Goal: Transaction & Acquisition: Purchase product/service

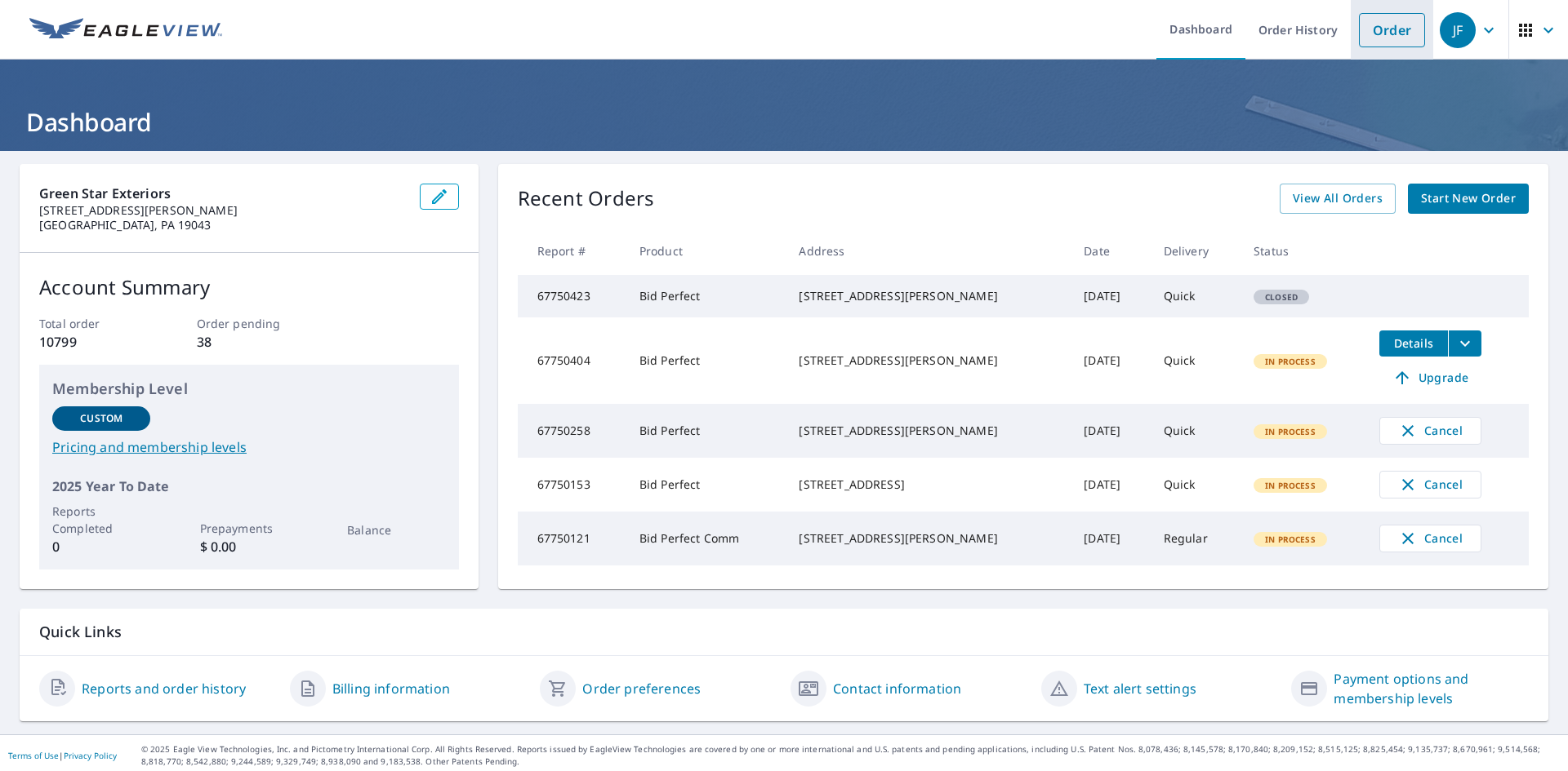
click at [1368, 28] on link "Order" at bounding box center [1392, 29] width 66 height 34
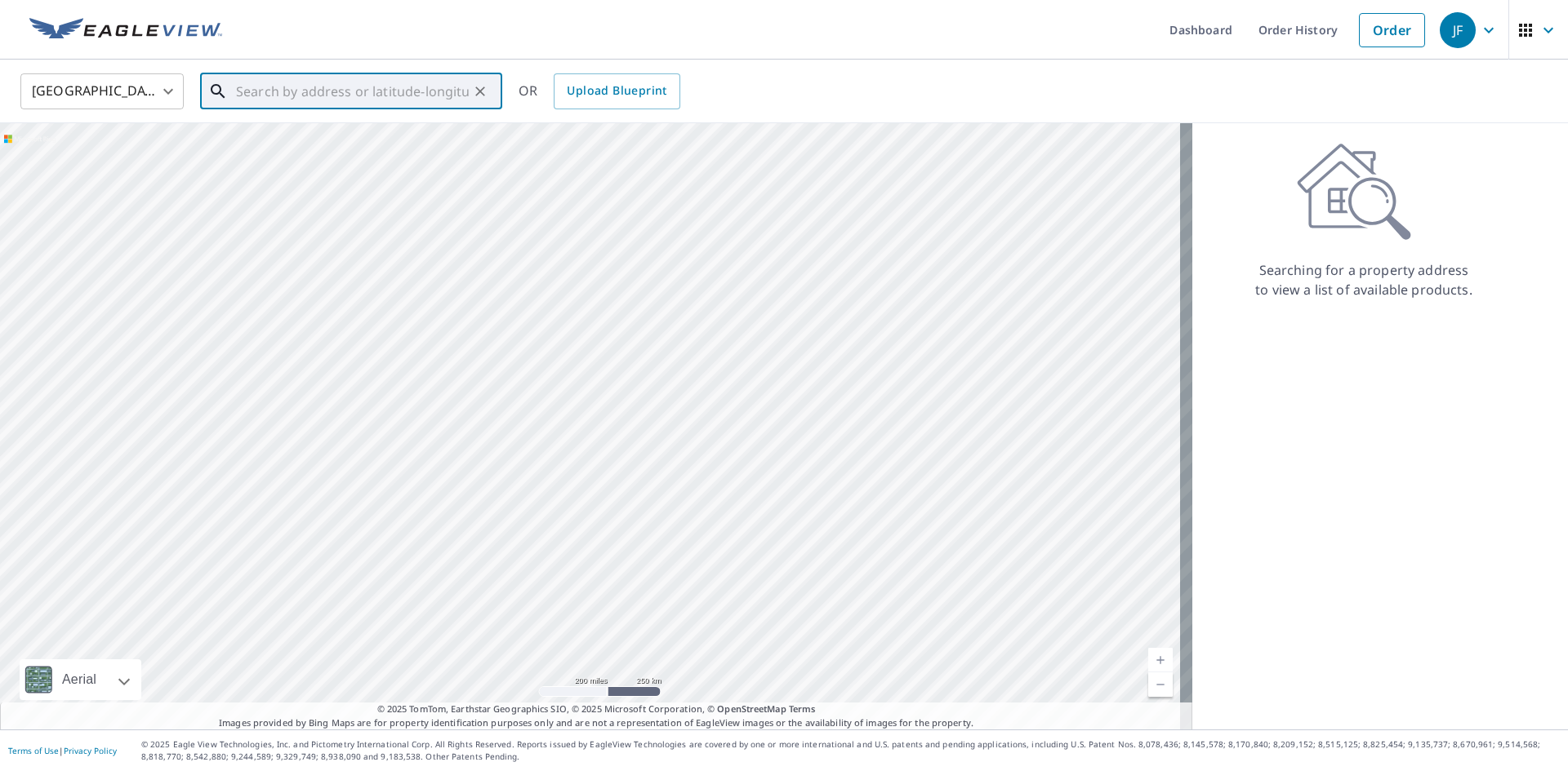
paste input "[STREET_ADDRESS]"
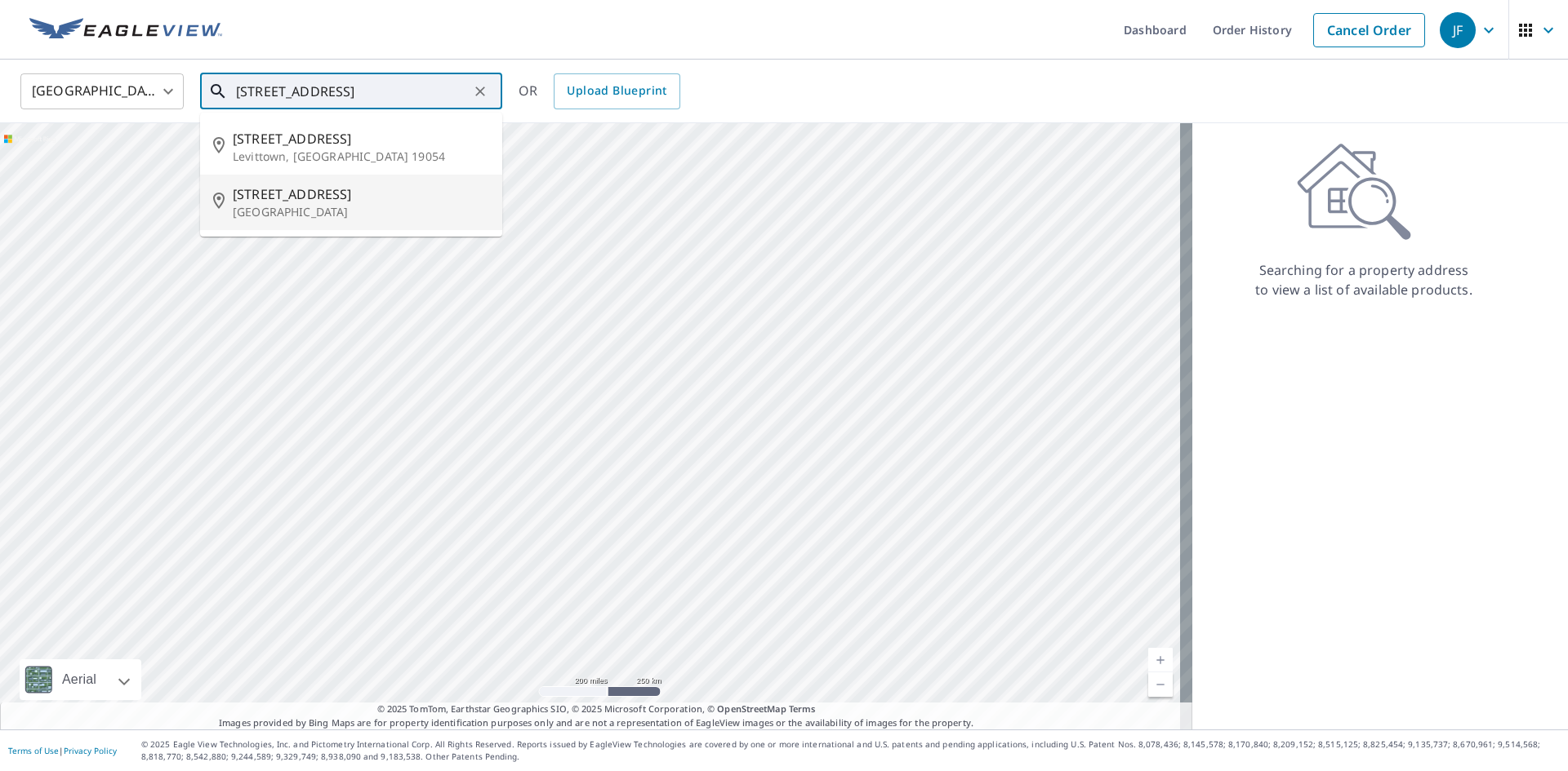
click at [362, 207] on p "[GEOGRAPHIC_DATA]" at bounding box center [361, 212] width 257 height 17
type input "[STREET_ADDRESS]"
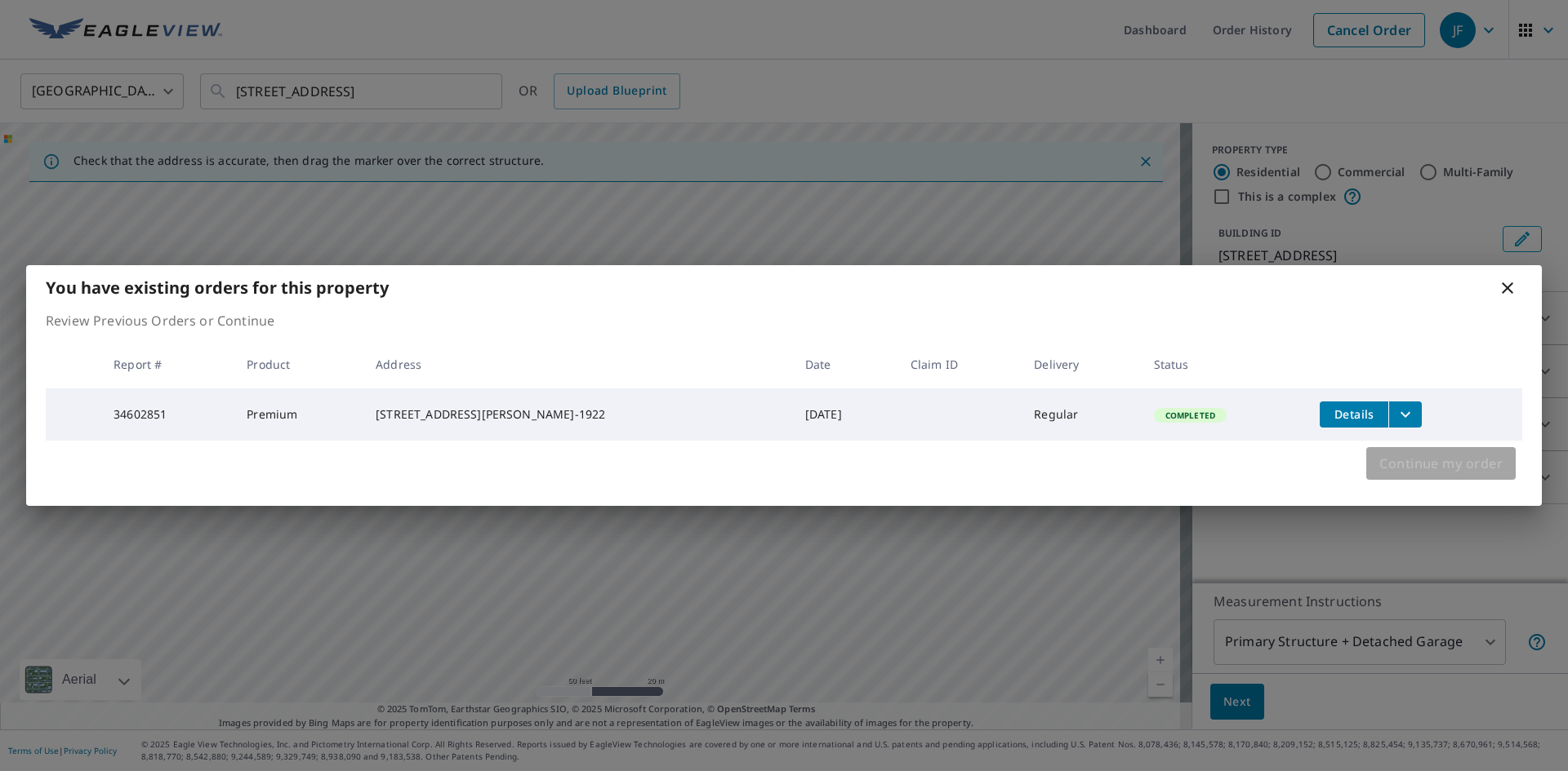
click at [1441, 467] on span "Continue my order" at bounding box center [1441, 463] width 123 height 23
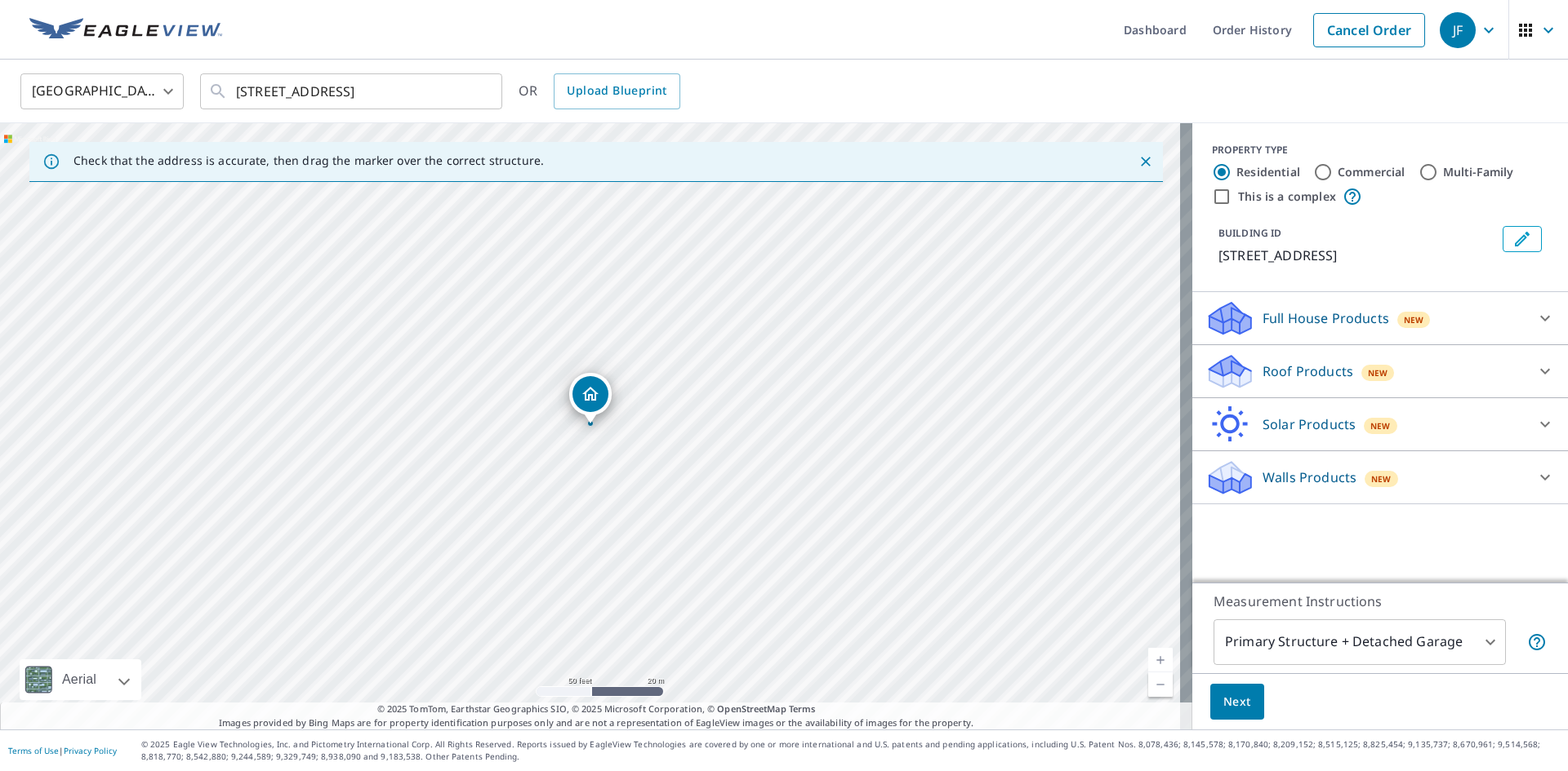
click at [592, 392] on icon "Dropped pin, building 1, Residential property, 23 New Pond Ln Willingboro, NJ 0…" at bounding box center [590, 394] width 20 height 20
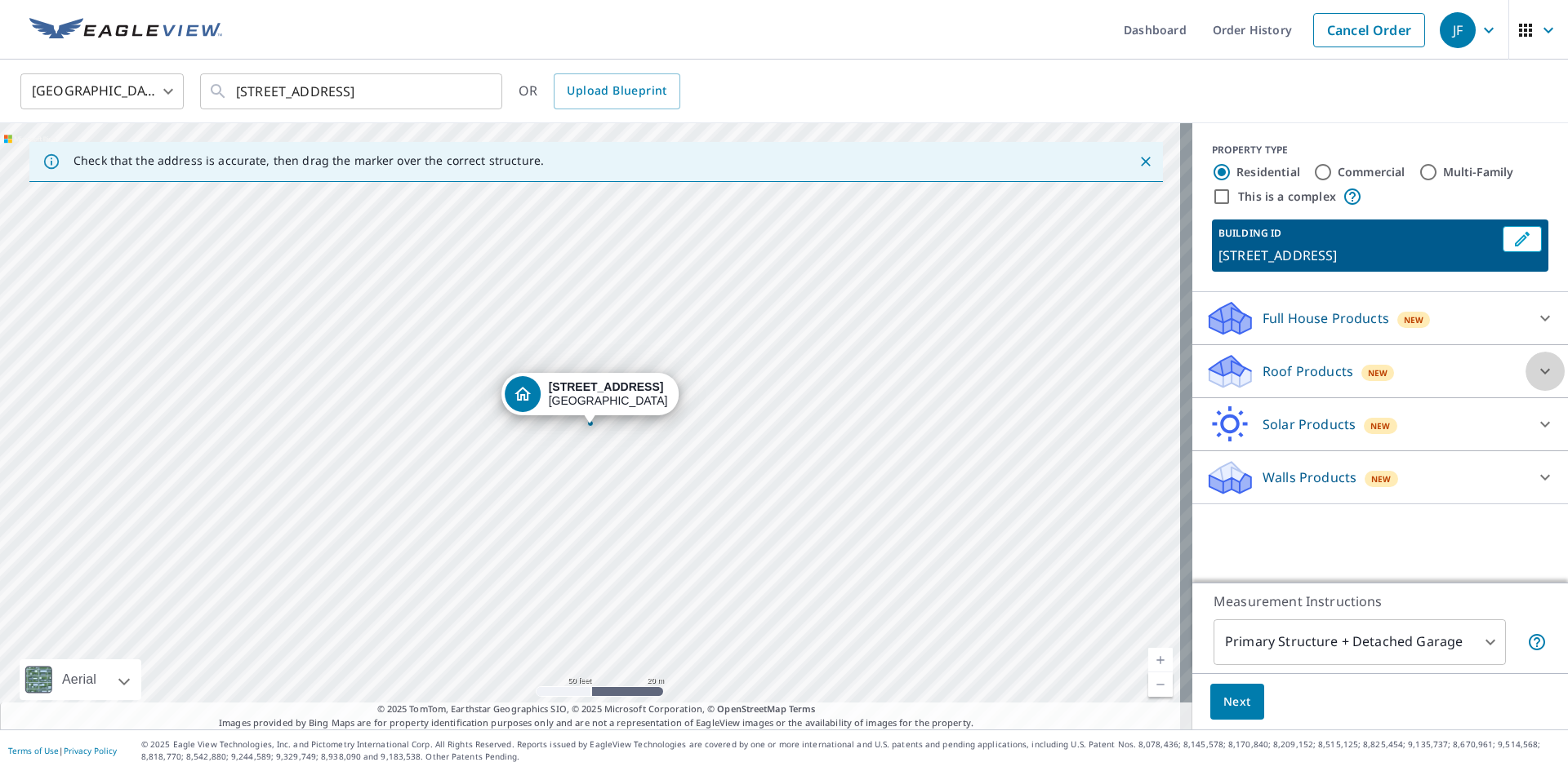
click at [1536, 365] on icon at bounding box center [1545, 371] width 20 height 20
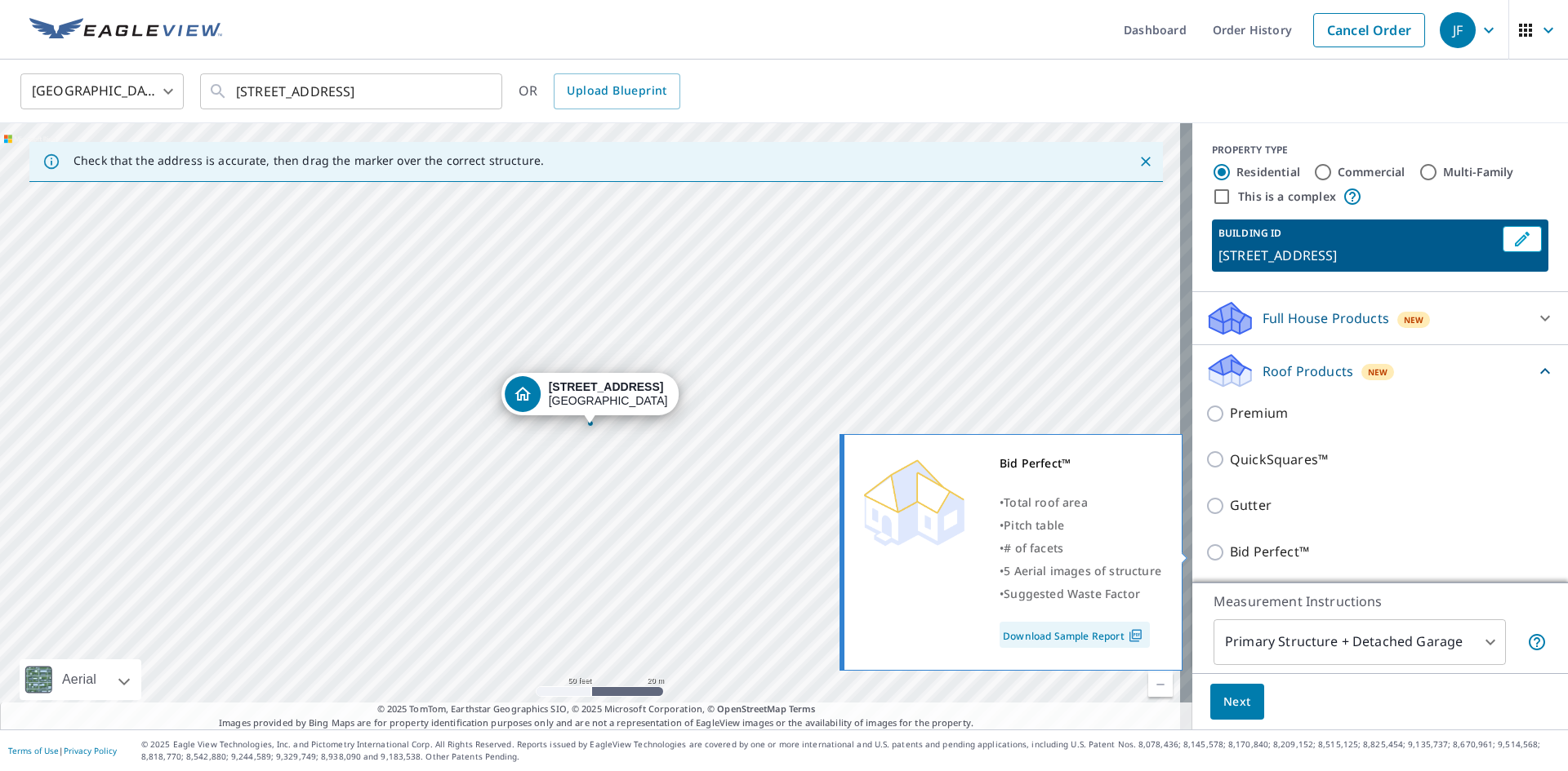
click at [1205, 551] on input "Bid Perfect™" at bounding box center [1217, 553] width 24 height 20
checkbox input "true"
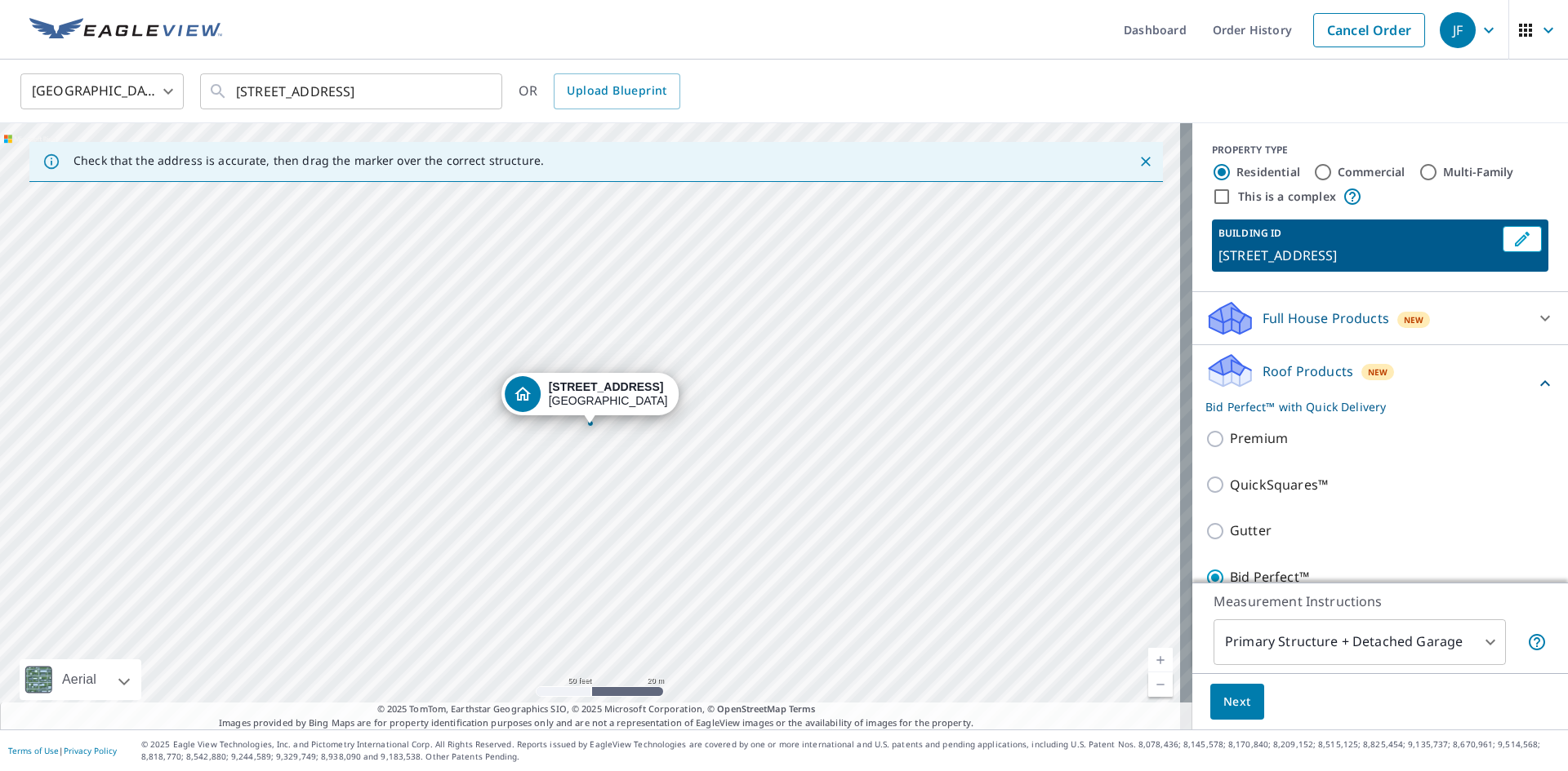
click at [1472, 639] on body "JF JF Dashboard Order History Cancel Order JF [GEOGRAPHIC_DATA] [GEOGRAPHIC_DAT…" at bounding box center [784, 385] width 1568 height 771
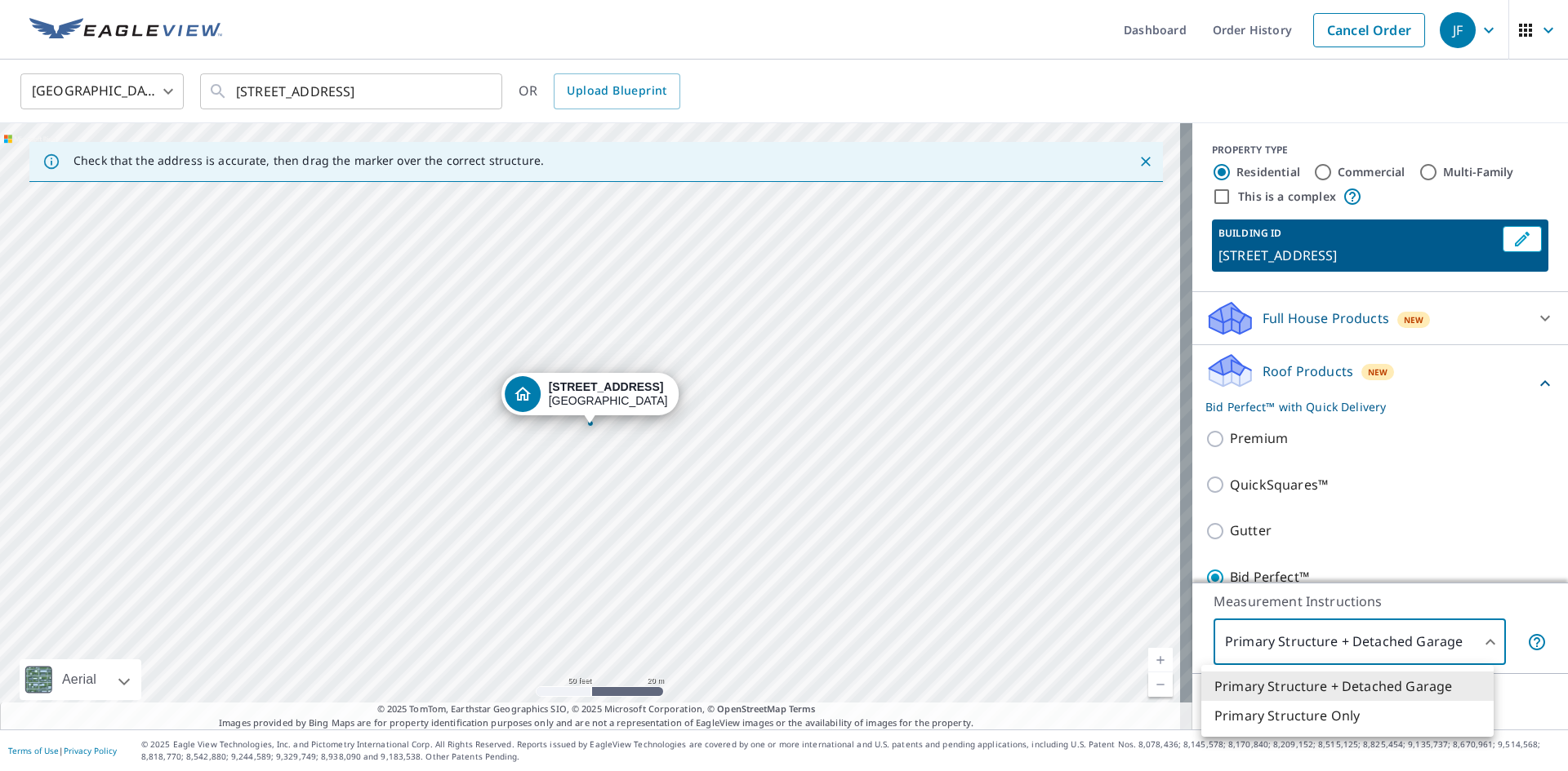
click at [1337, 710] on li "Primary Structure Only" at bounding box center [1348, 716] width 292 height 29
type input "2"
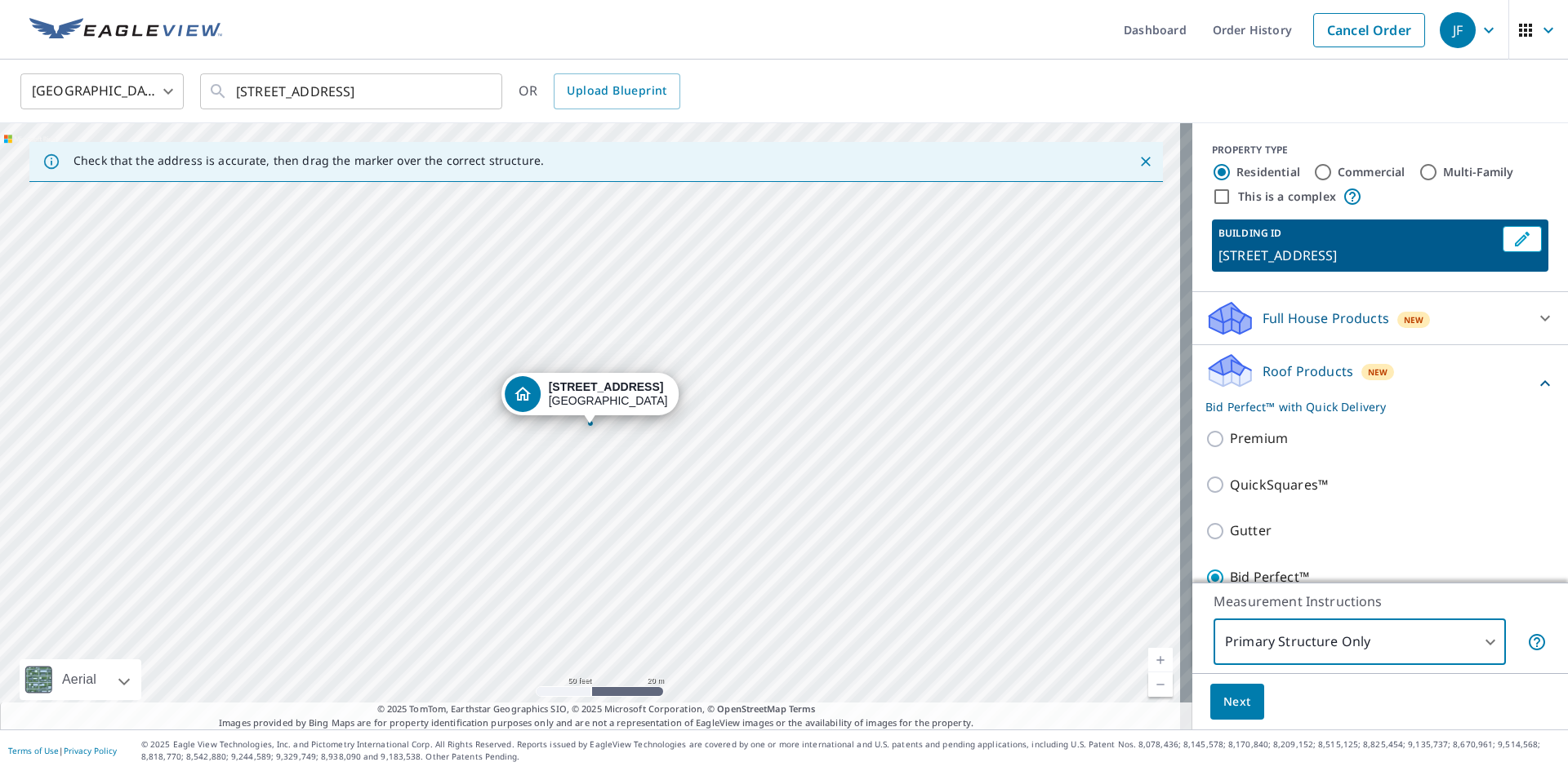
click at [1232, 702] on span "Next" at bounding box center [1237, 702] width 27 height 21
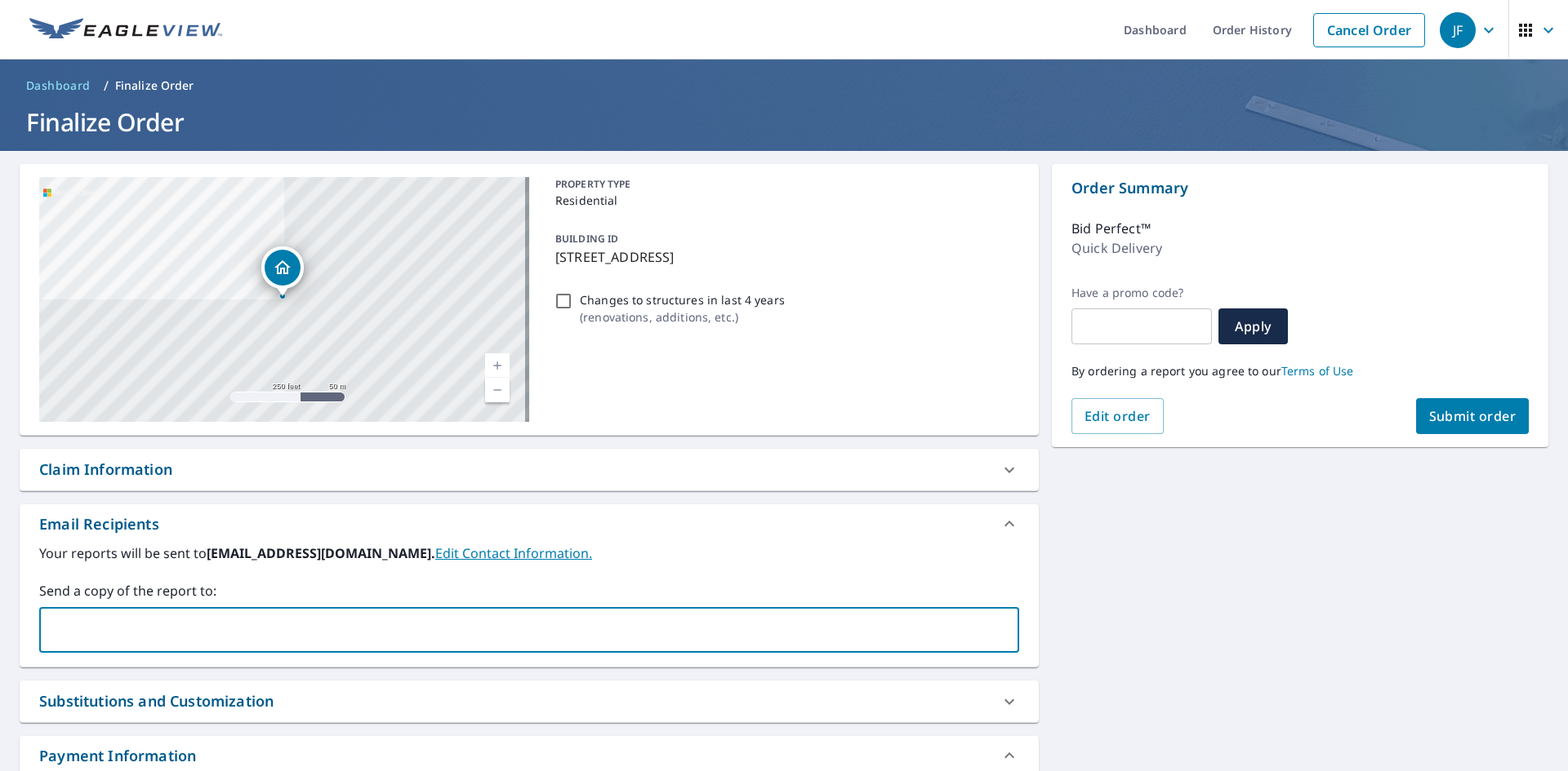
drag, startPoint x: 750, startPoint y: 630, endPoint x: 735, endPoint y: 628, distance: 15.1
click at [741, 630] on input "text" at bounding box center [516, 630] width 941 height 31
paste input "[EMAIL_ADDRESS][DOMAIN_NAME]"
type input "[EMAIL_ADDRESS][DOMAIN_NAME]"
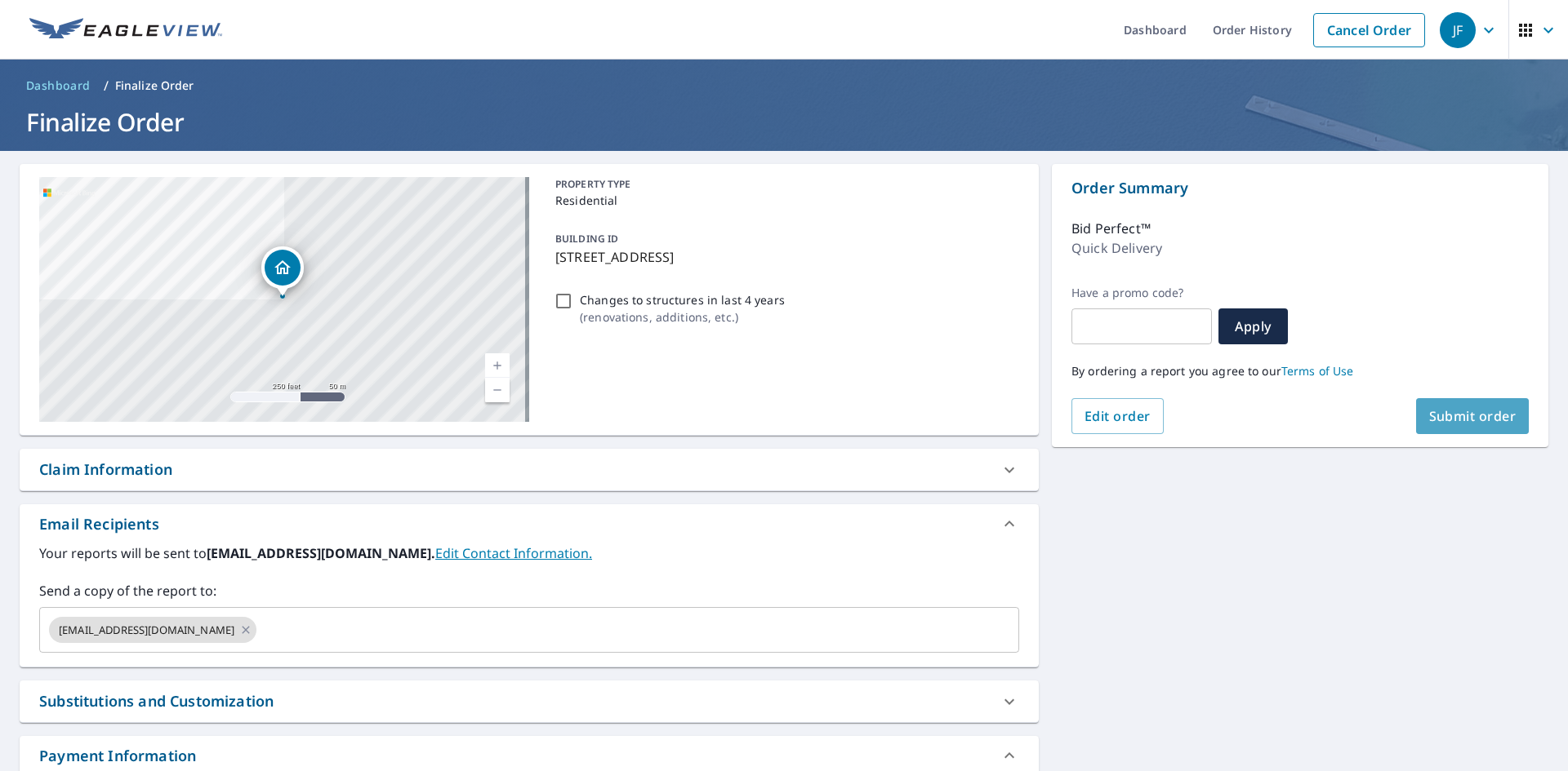
click at [1482, 423] on span "Submit order" at bounding box center [1472, 416] width 87 height 18
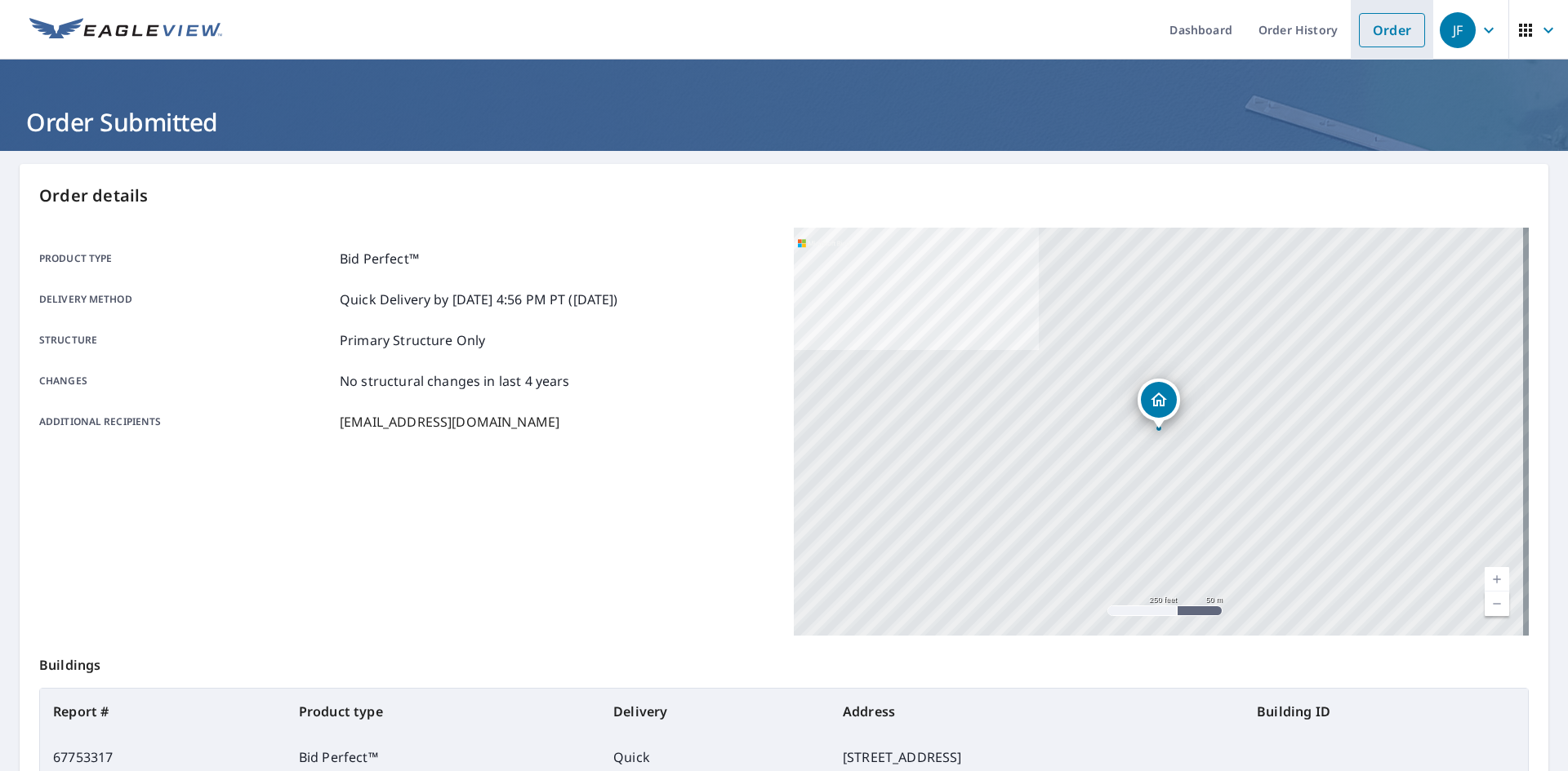
click at [1390, 30] on link "Order" at bounding box center [1392, 29] width 66 height 34
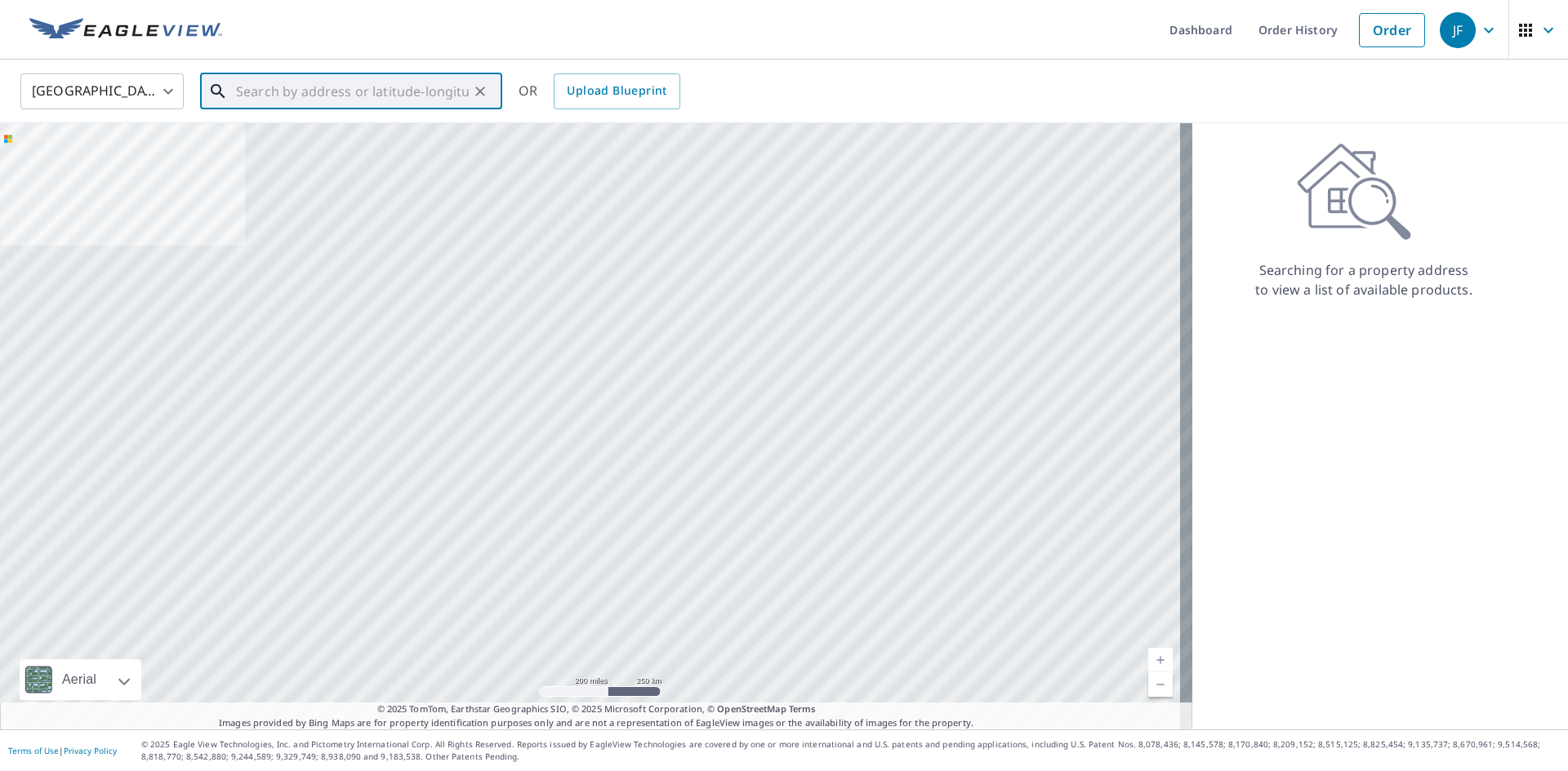
click at [389, 78] on input "text" at bounding box center [352, 91] width 232 height 46
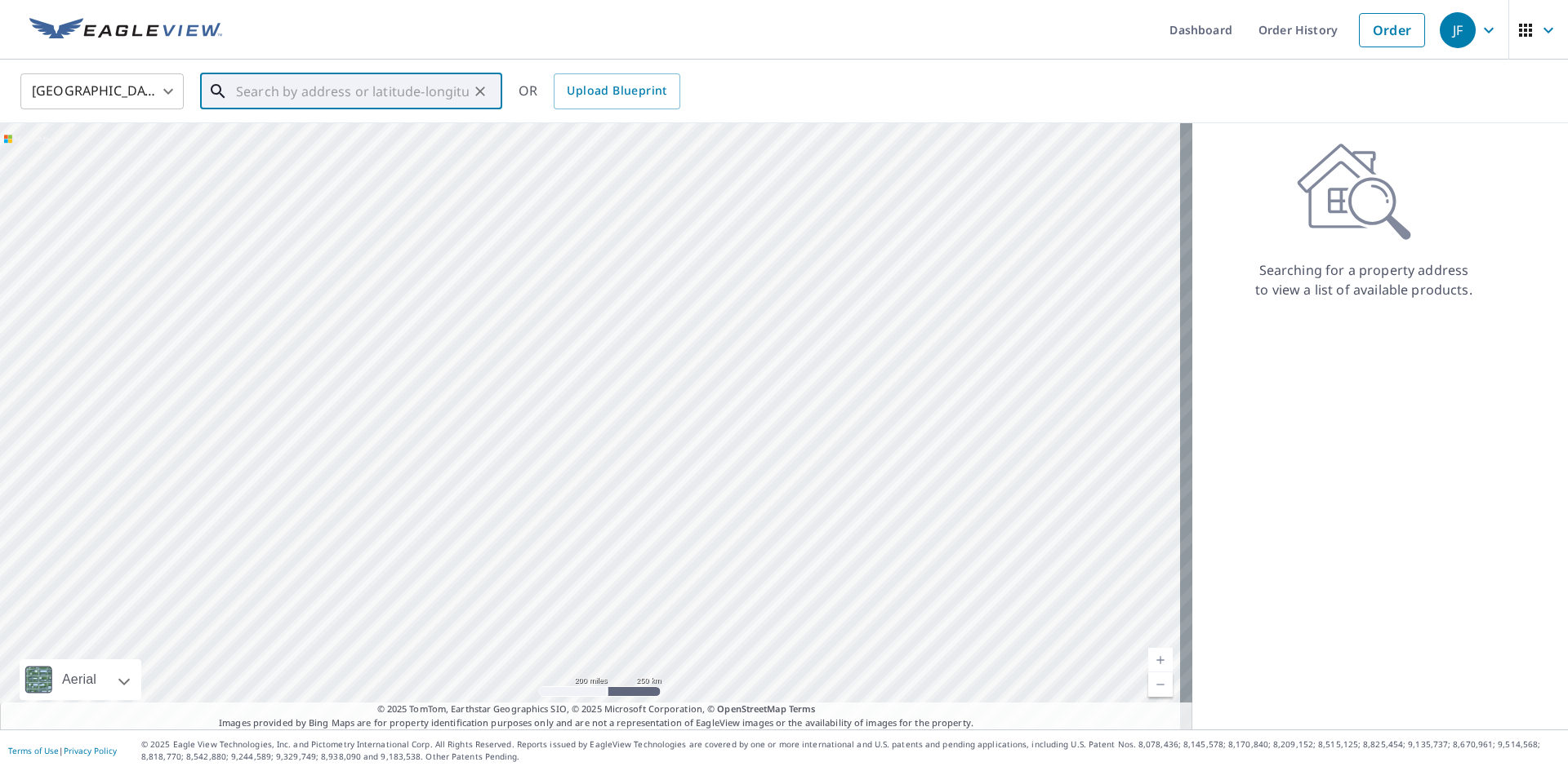
paste input "[STREET_ADDRESS]"
click at [310, 139] on span "[STREET_ADDRESS]" at bounding box center [361, 139] width 257 height 20
type input "[STREET_ADDRESS]"
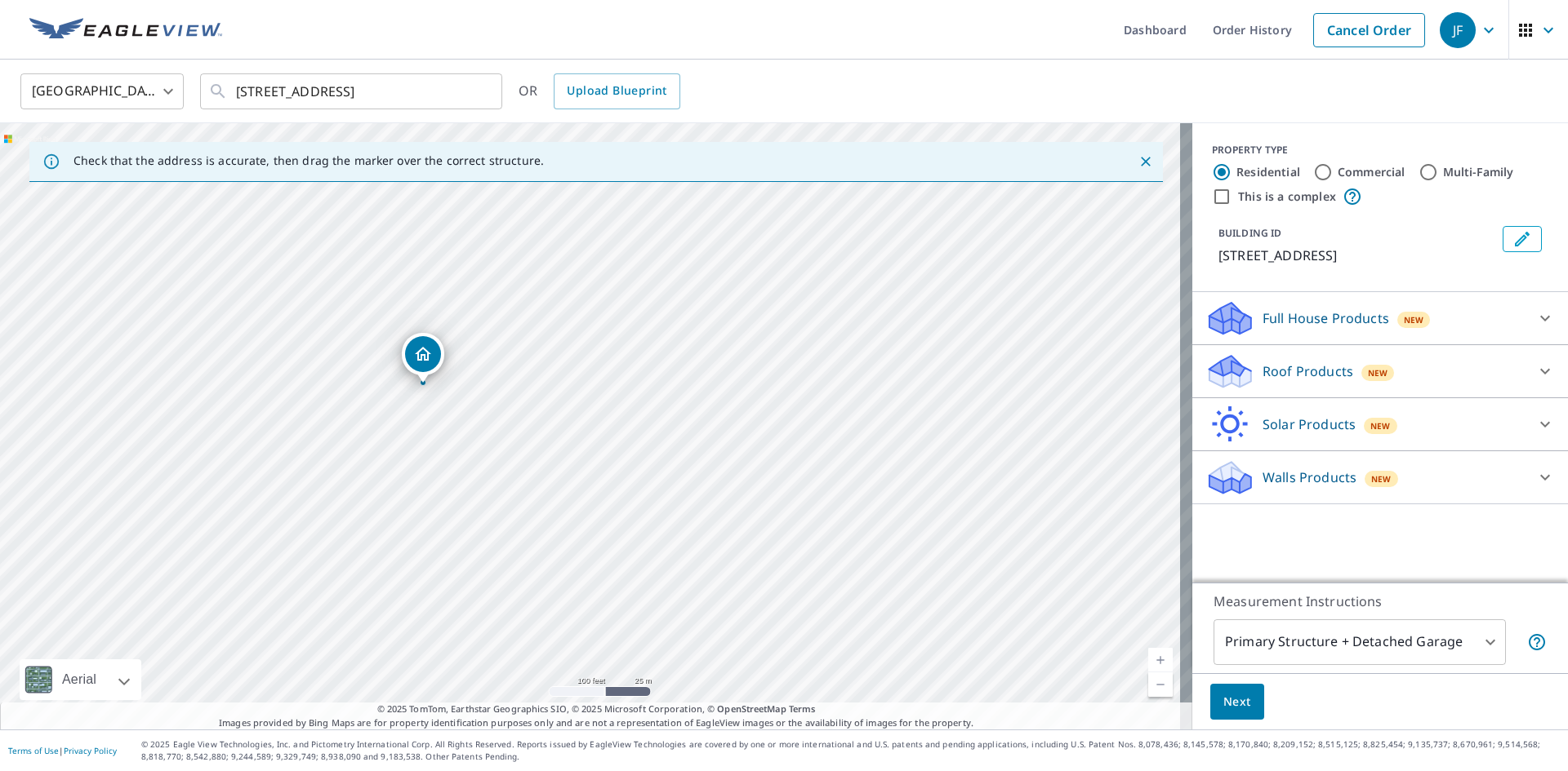
click at [418, 361] on icon "Dropped pin, building 1, Residential property, 378 Brook Ave North Plainfield, …" at bounding box center [423, 355] width 20 height 20
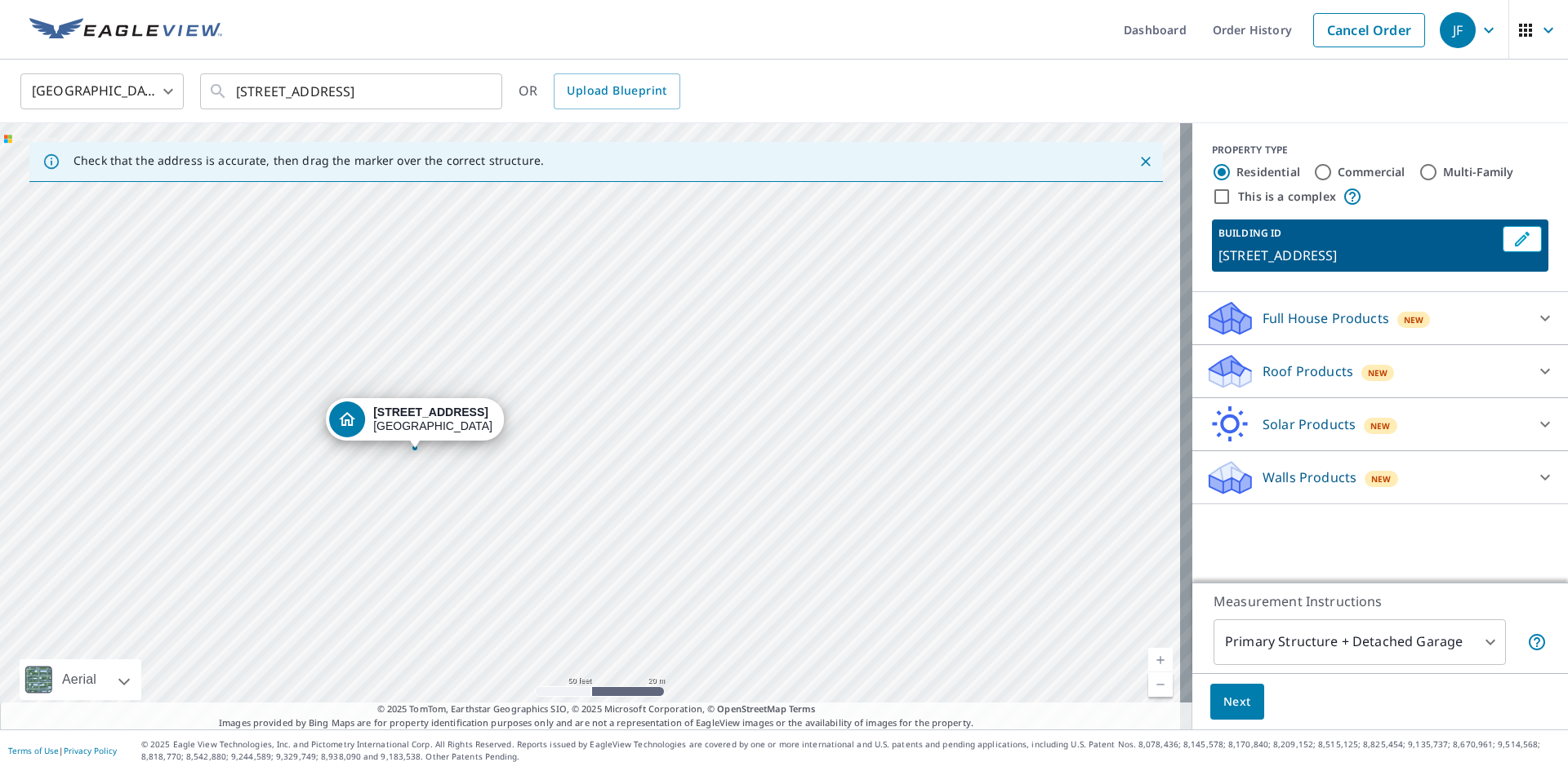
drag, startPoint x: 613, startPoint y: 442, endPoint x: 500, endPoint y: 501, distance: 127.5
click at [500, 501] on div "[STREET_ADDRESS]" at bounding box center [596, 426] width 1193 height 606
click at [1536, 375] on icon at bounding box center [1545, 371] width 20 height 20
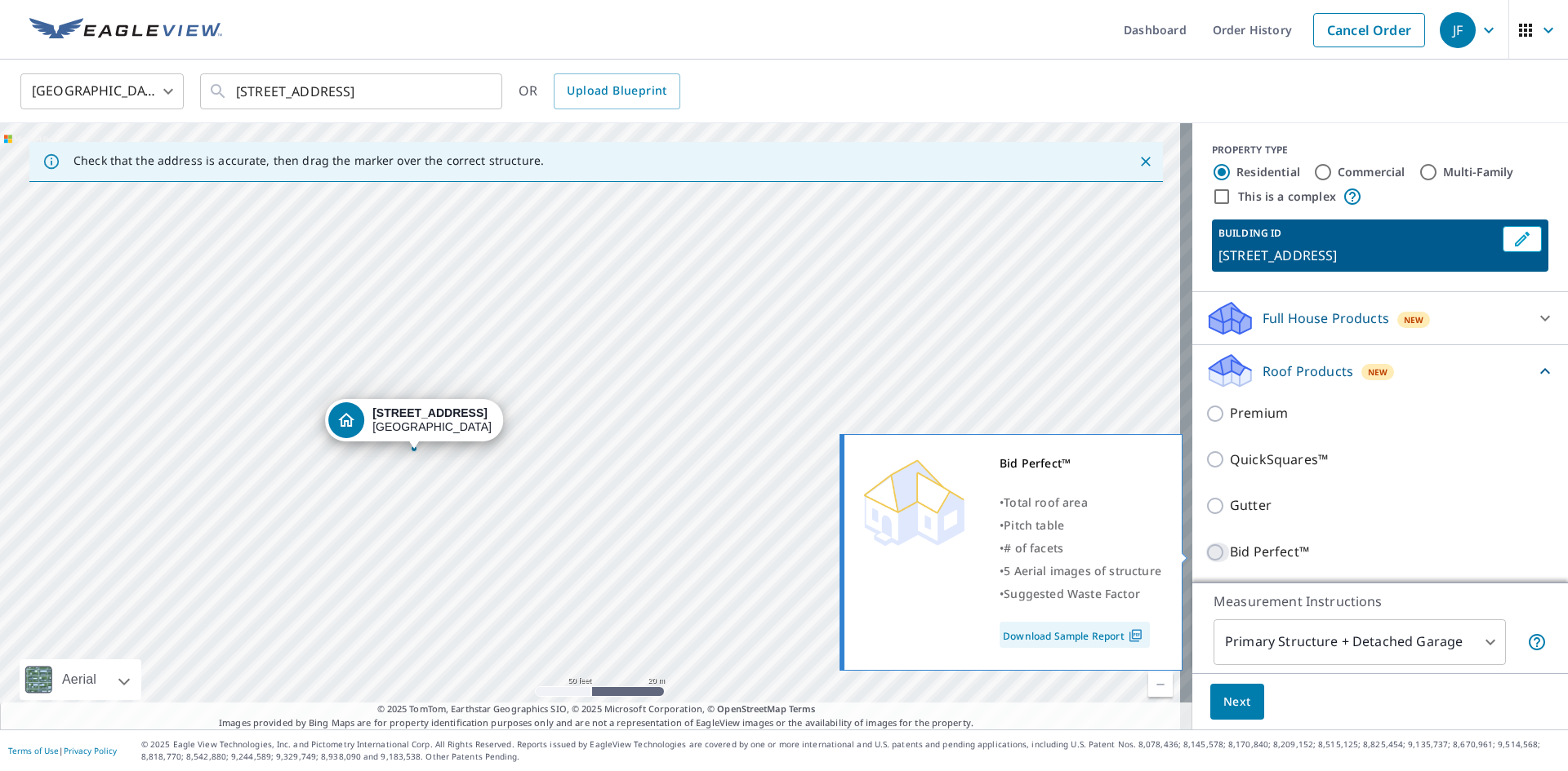
click at [1205, 553] on input "Bid Perfect™" at bounding box center [1217, 553] width 24 height 20
checkbox input "true"
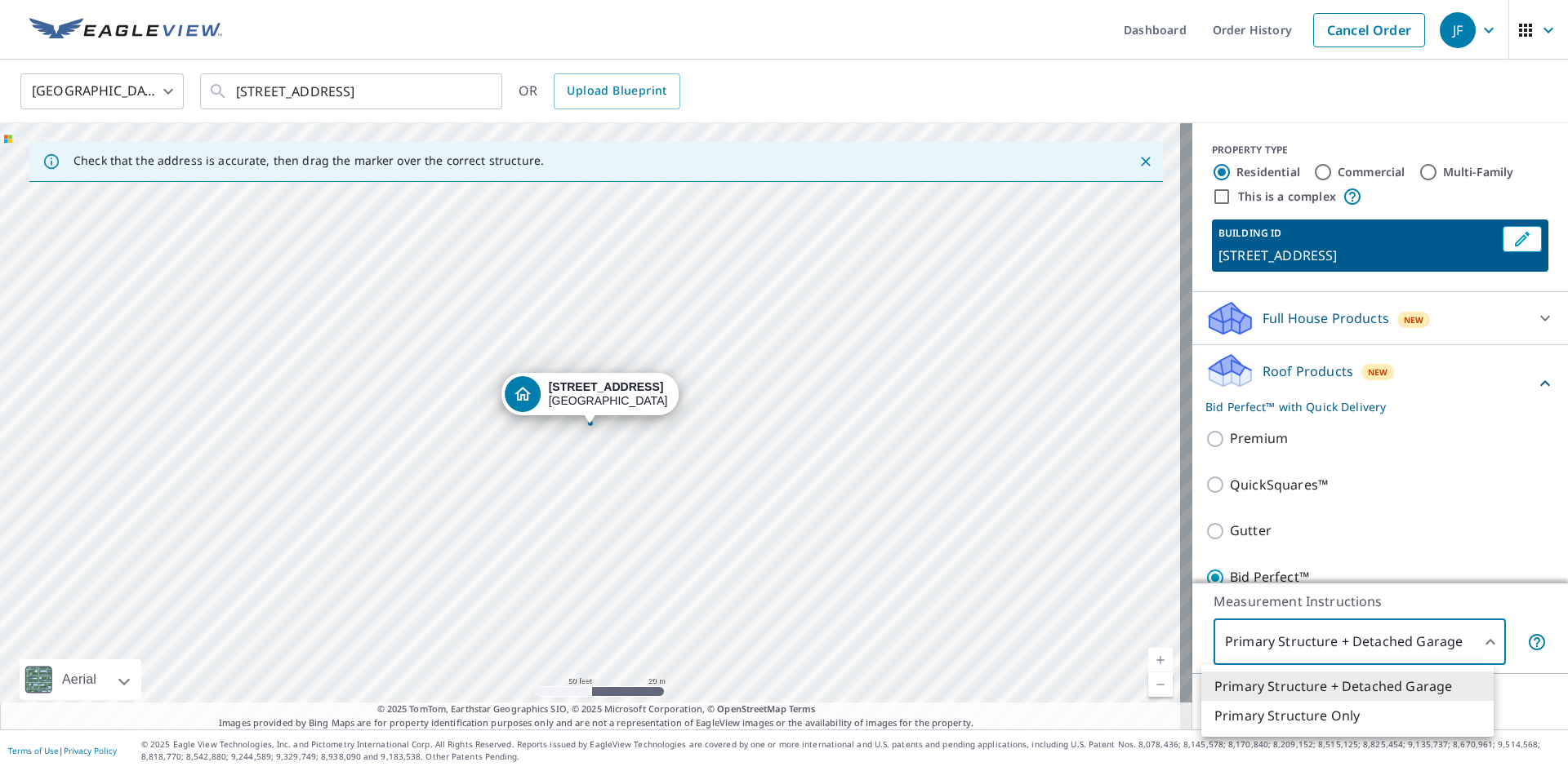
click at [1477, 641] on body "JF JF Dashboard Order History Cancel Order JF [GEOGRAPHIC_DATA] [GEOGRAPHIC_DAT…" at bounding box center [784, 385] width 1568 height 771
click at [1334, 711] on li "Primary Structure Only" at bounding box center [1348, 716] width 292 height 29
type input "2"
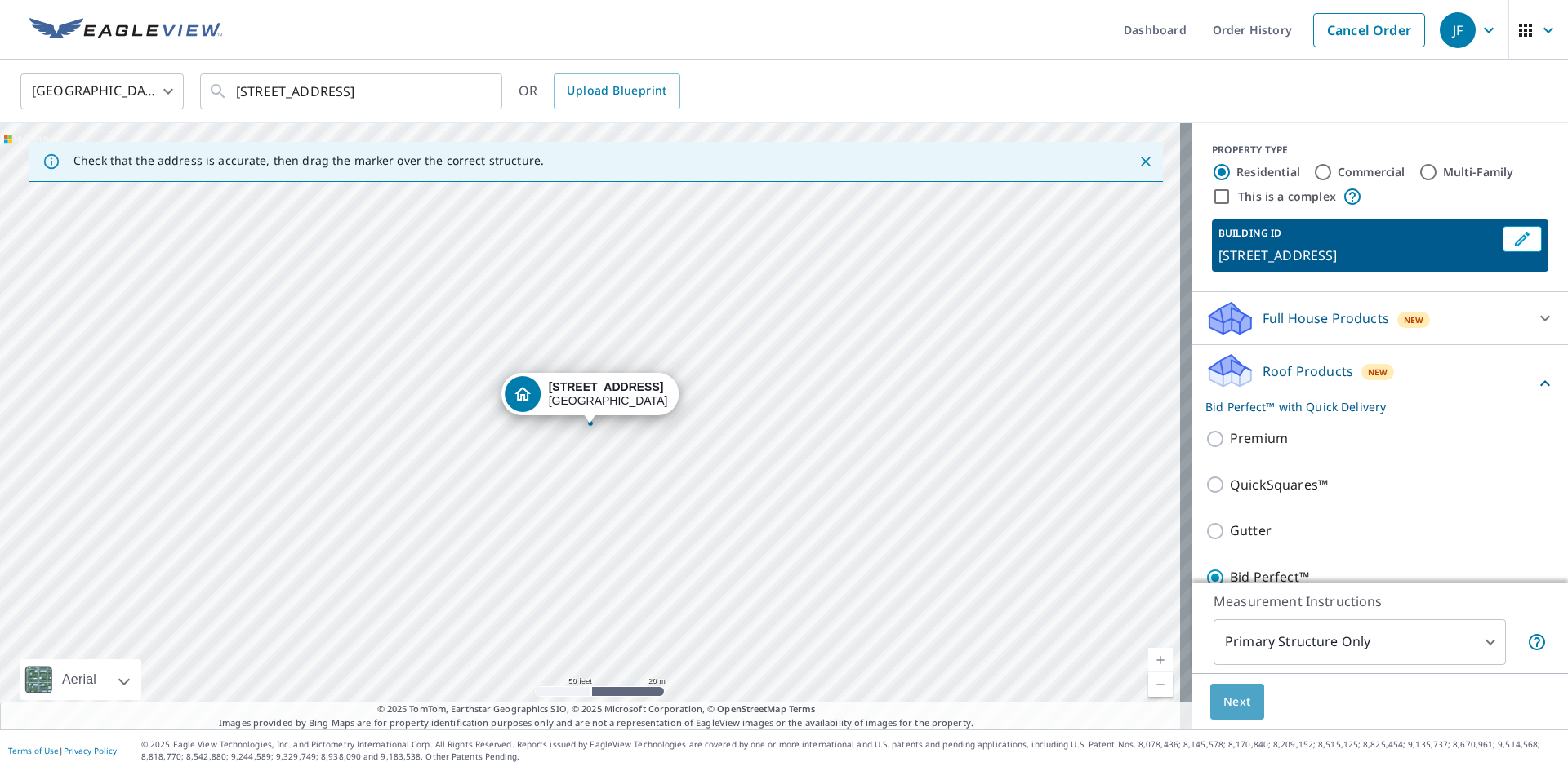
click at [1227, 688] on button "Next" at bounding box center [1237, 701] width 54 height 36
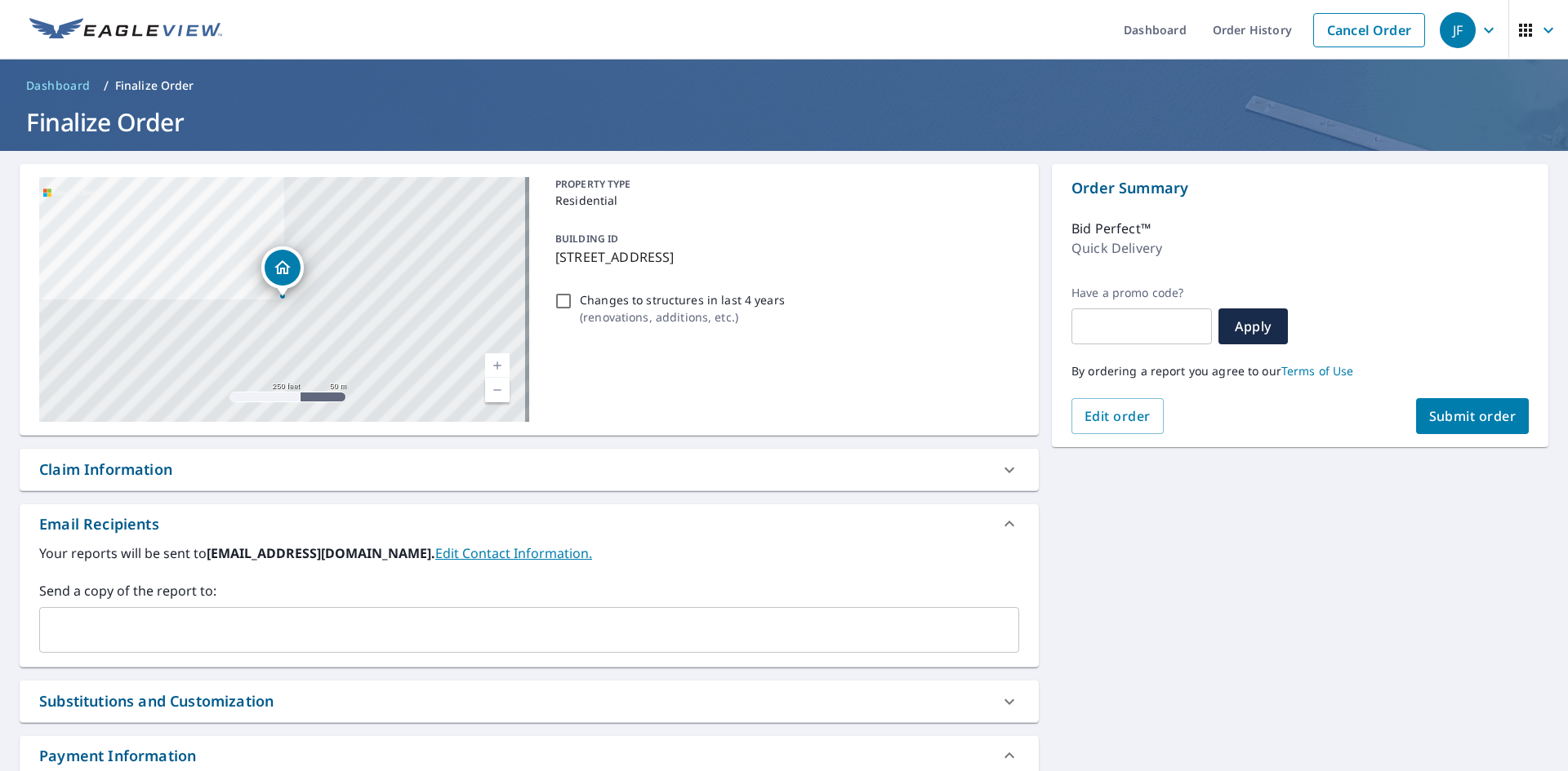
click at [783, 643] on input "text" at bounding box center [516, 630] width 941 height 31
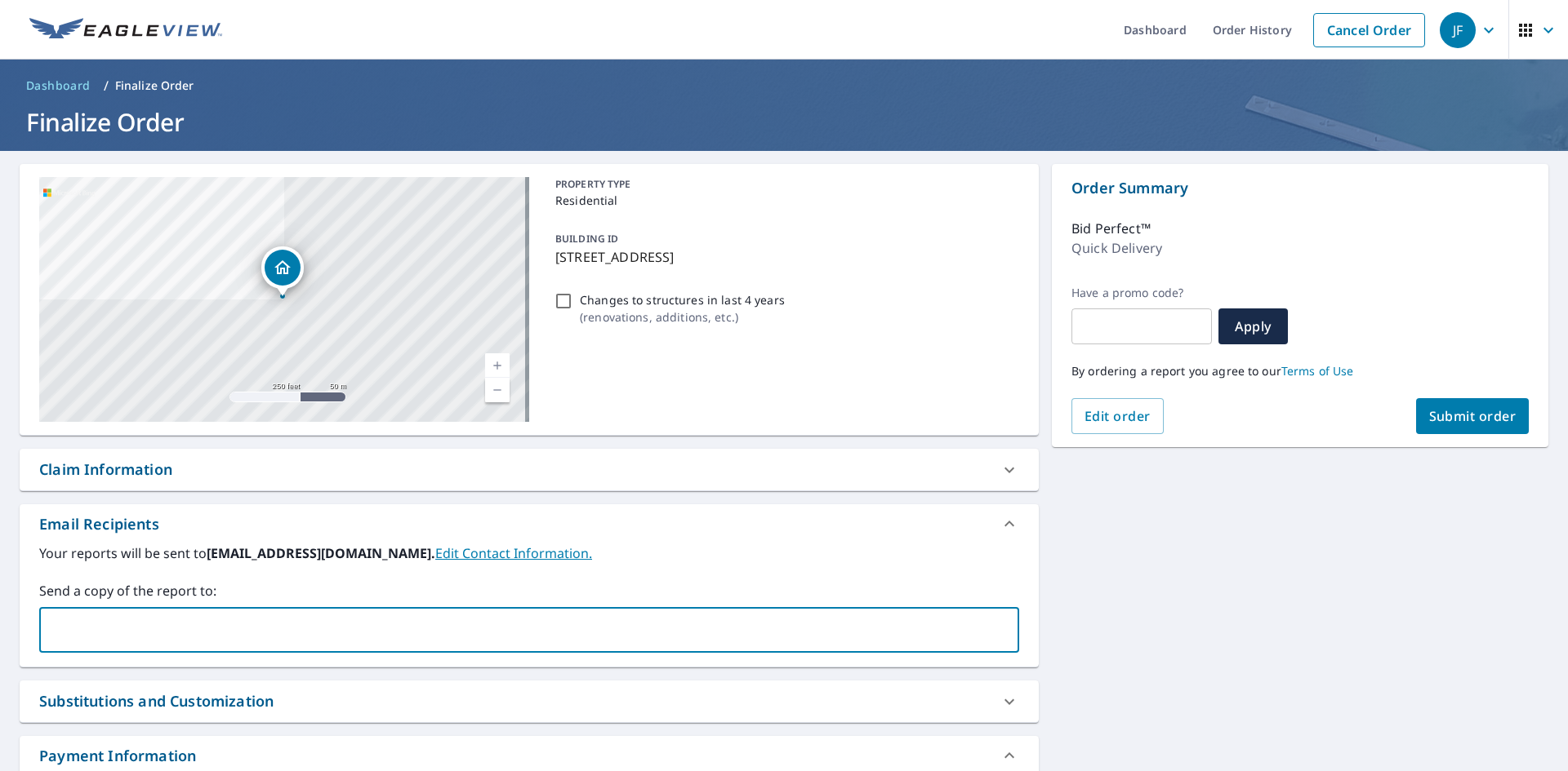
paste input "[EMAIL_ADDRESS][DOMAIN_NAME]"
type input "[EMAIL_ADDRESS][DOMAIN_NAME]"
click at [1429, 421] on span "Submit order" at bounding box center [1472, 416] width 87 height 18
